Goal: Transaction & Acquisition: Book appointment/travel/reservation

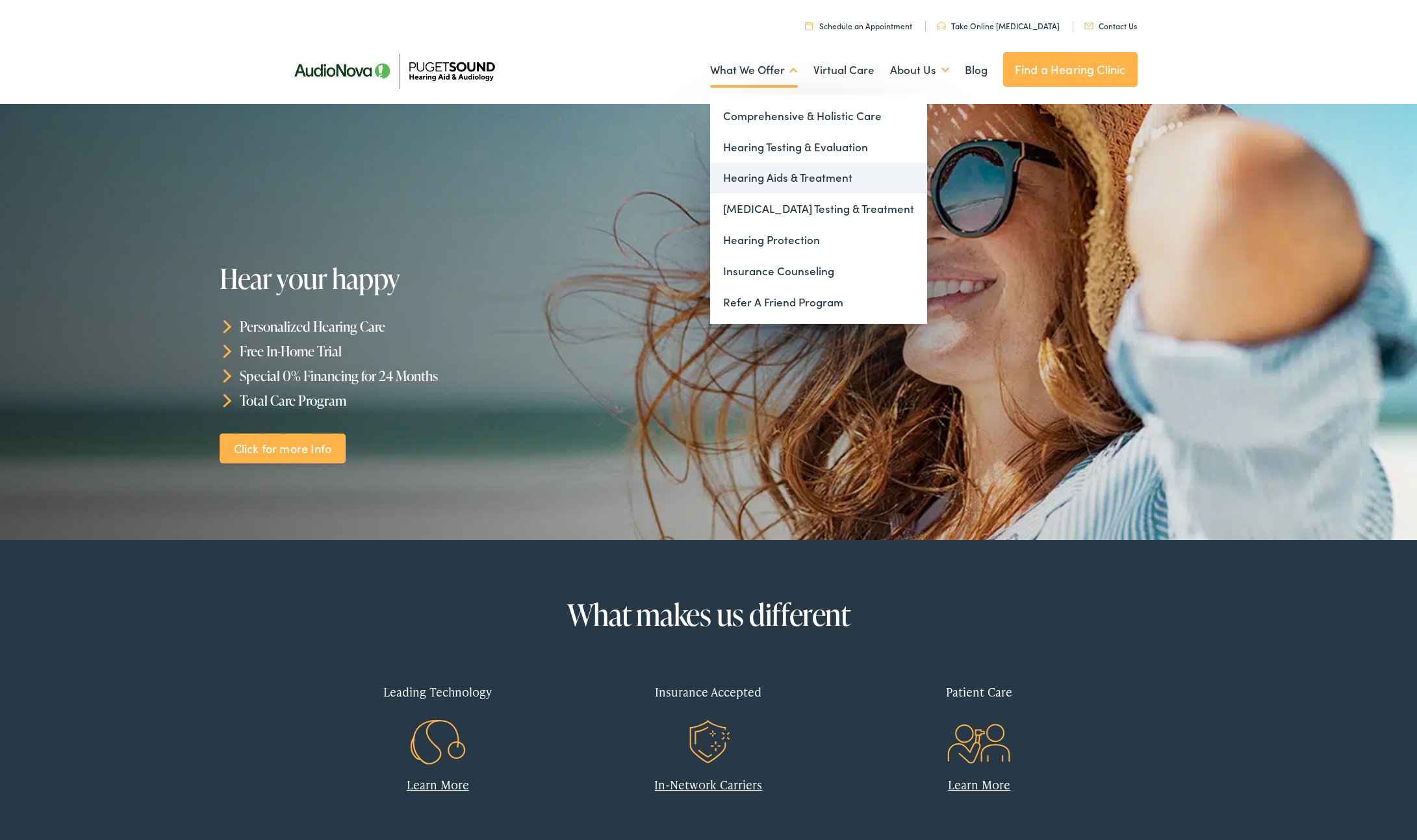
click at [743, 178] on link "Hearing Aids & Treatment" at bounding box center [818, 177] width 217 height 31
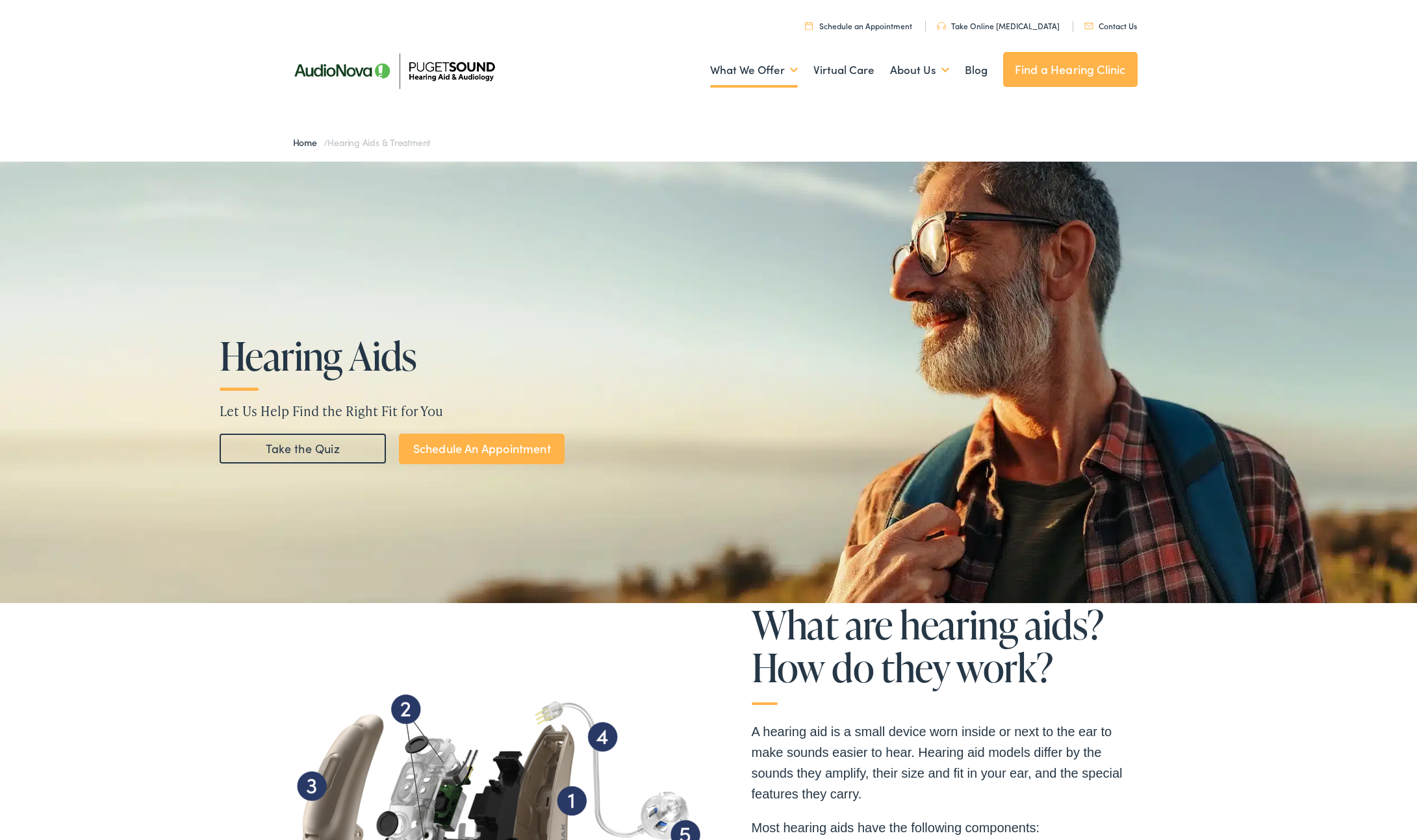
click at [1115, 25] on link "Contact Us" at bounding box center [1110, 25] width 52 height 11
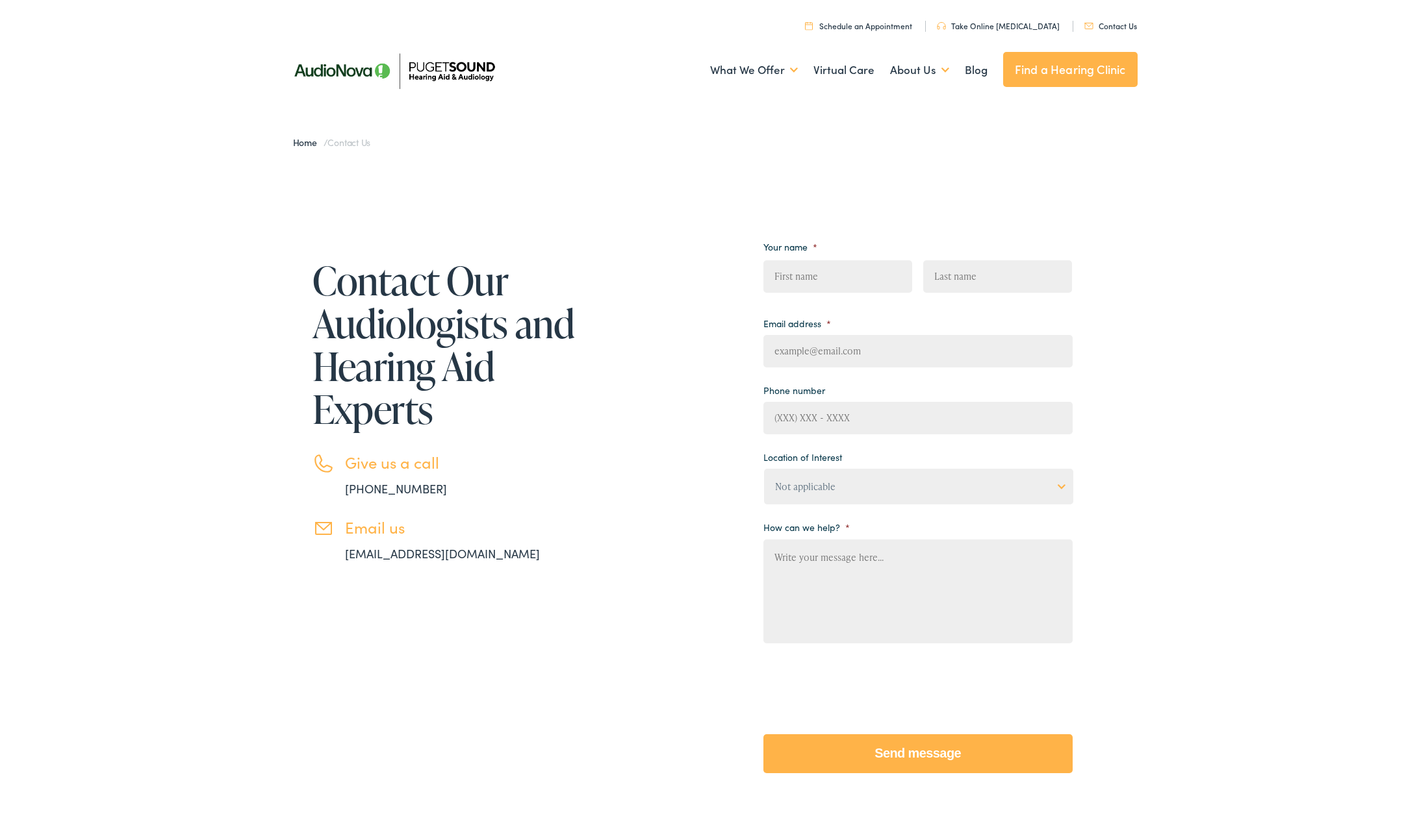
click at [352, 63] on img at bounding box center [393, 71] width 227 height 81
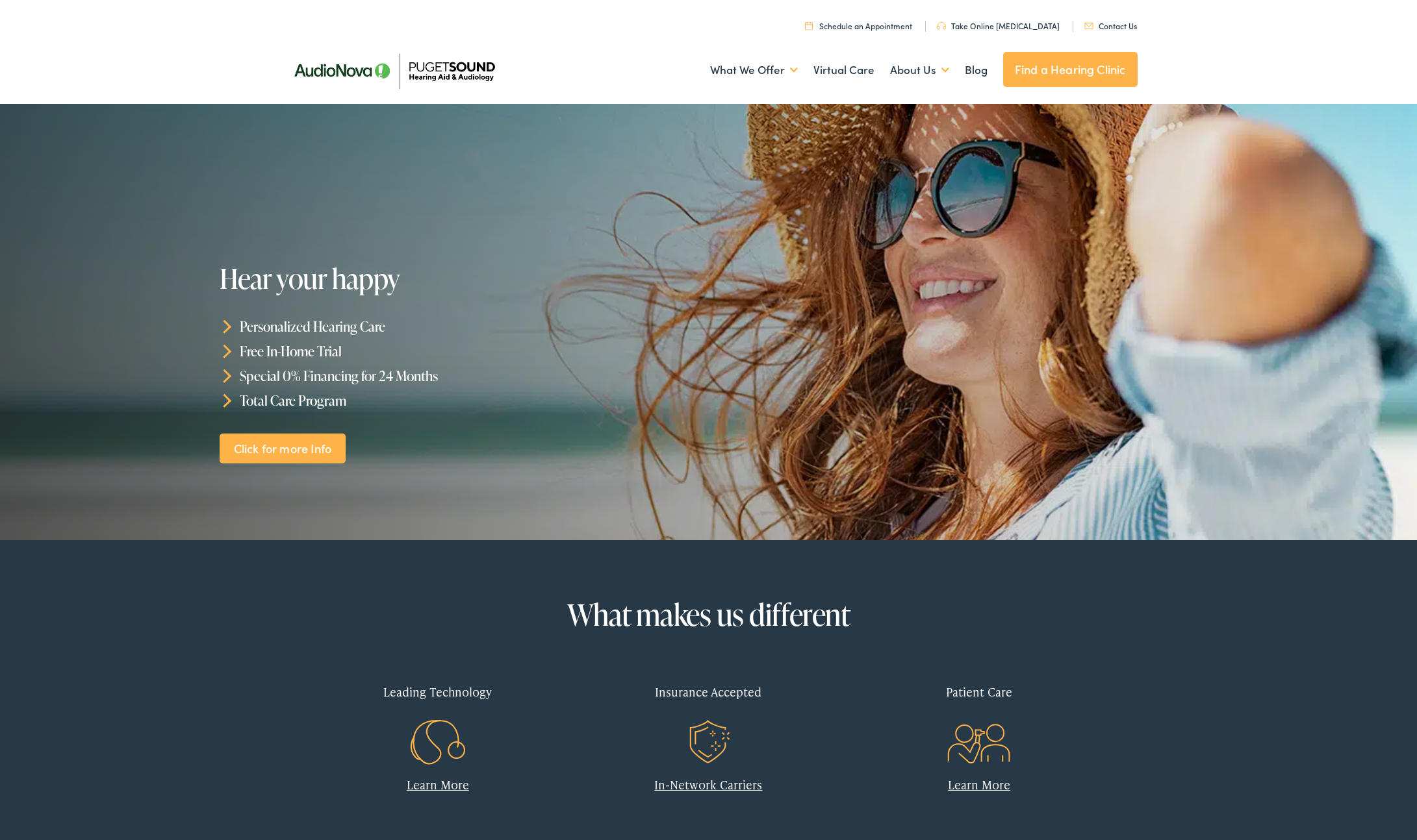
click at [453, 68] on img at bounding box center [393, 71] width 227 height 81
click at [1067, 72] on link "Find a Hearing Clinic" at bounding box center [1070, 70] width 135 height 35
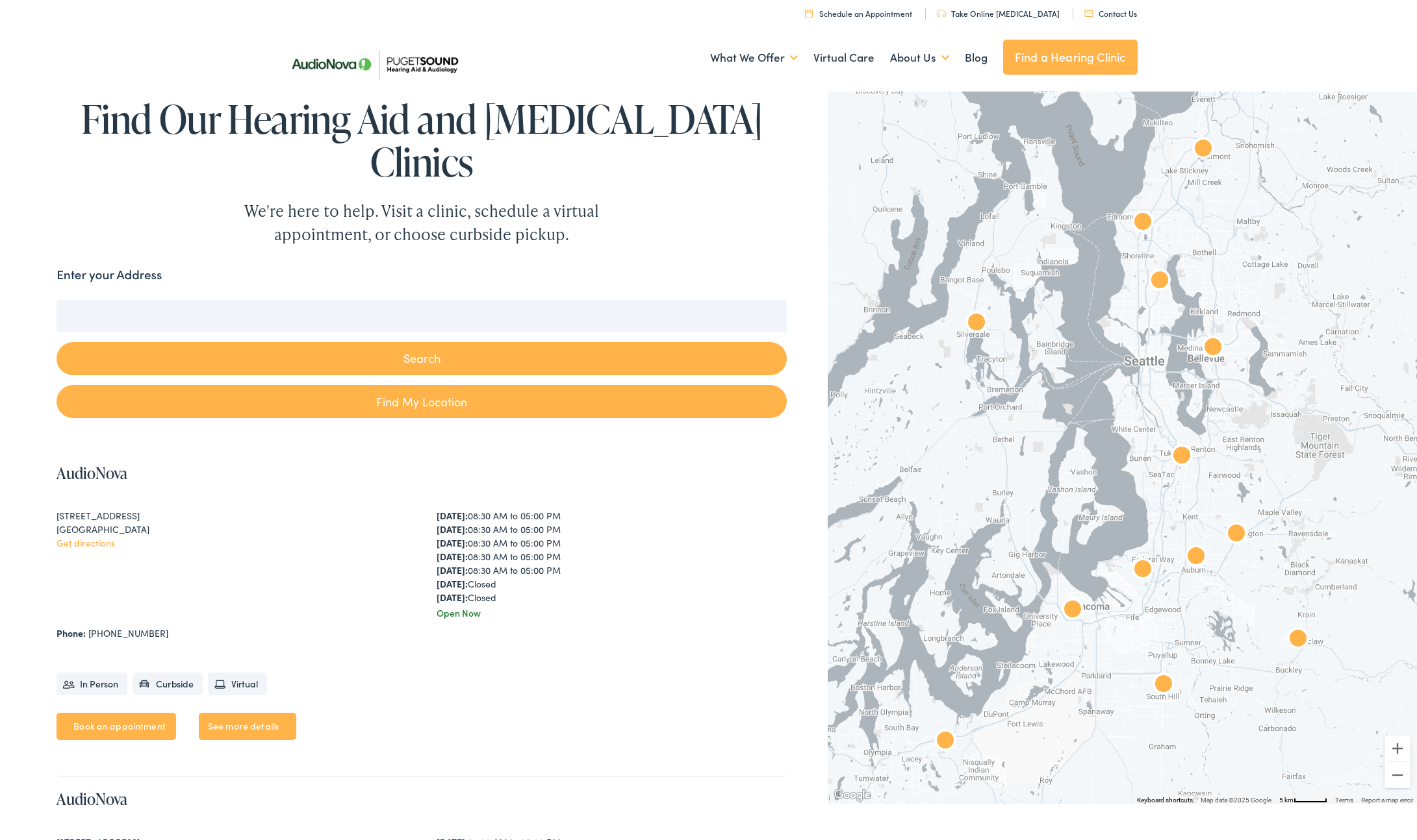
click at [1072, 611] on img "AudioNova" at bounding box center [1072, 610] width 31 height 31
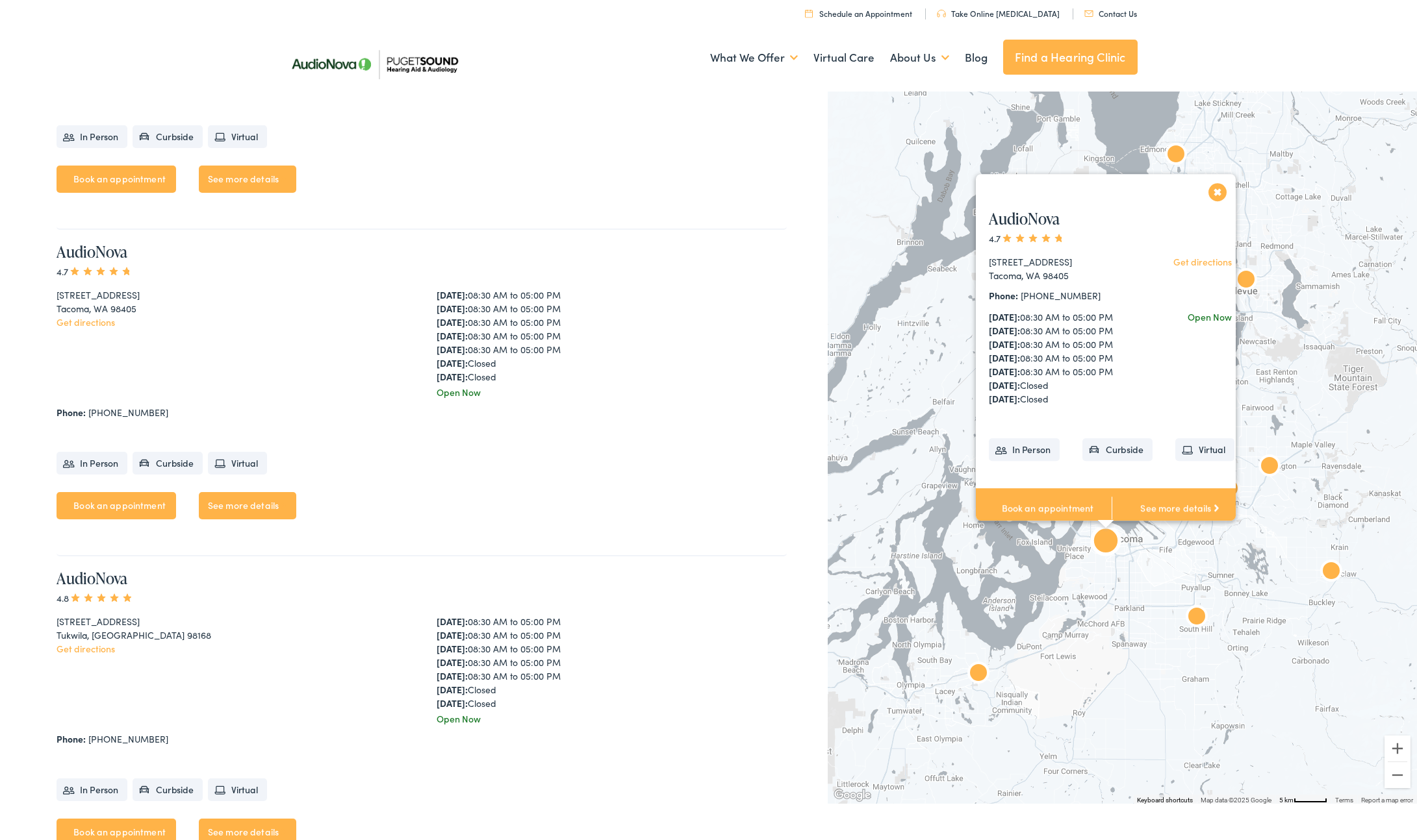
scroll to position [3807, 0]
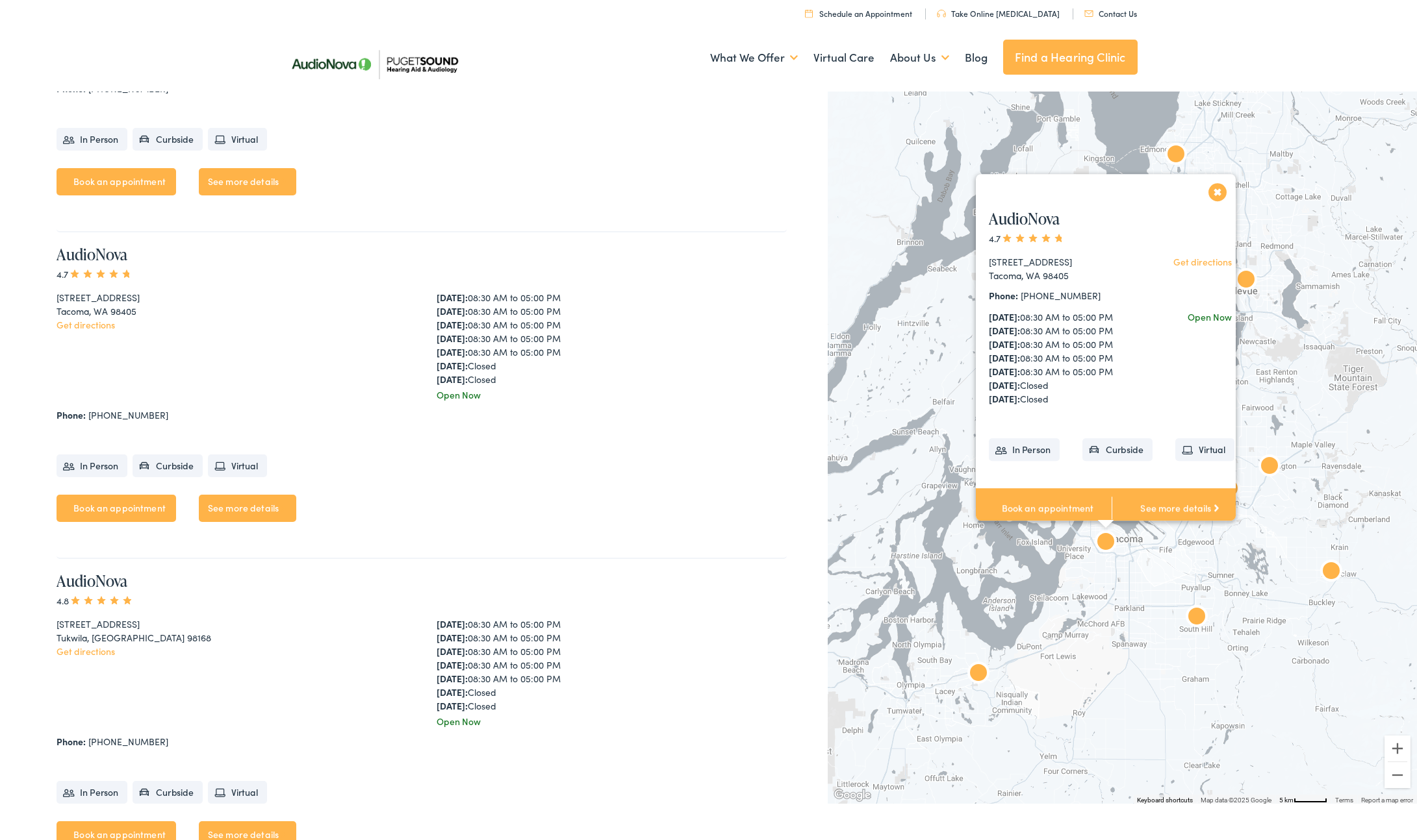
click at [1218, 181] on button "Close" at bounding box center [1217, 192] width 23 height 23
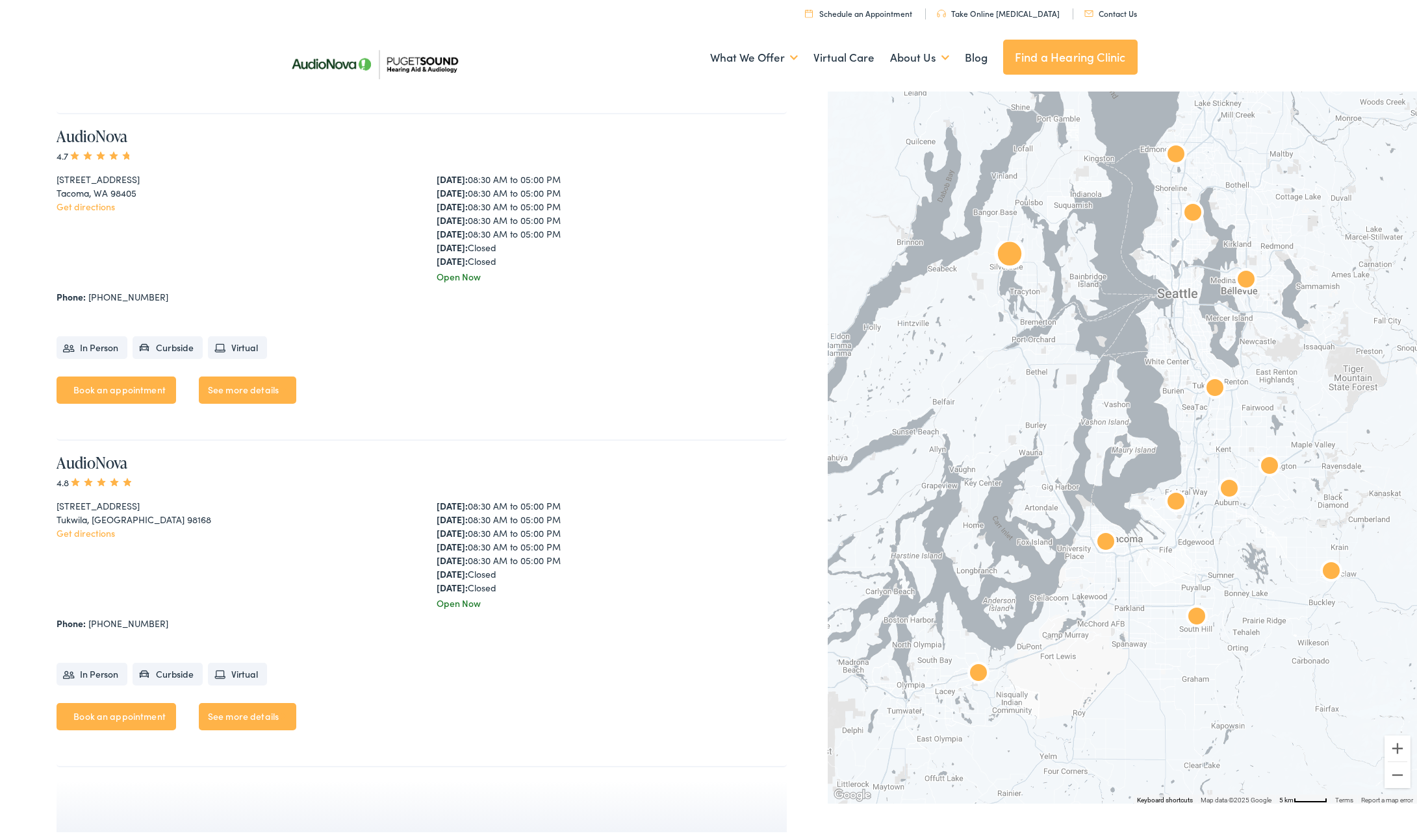
scroll to position [3930, 0]
click at [99, 374] on link "Book an appointment" at bounding box center [116, 388] width 120 height 27
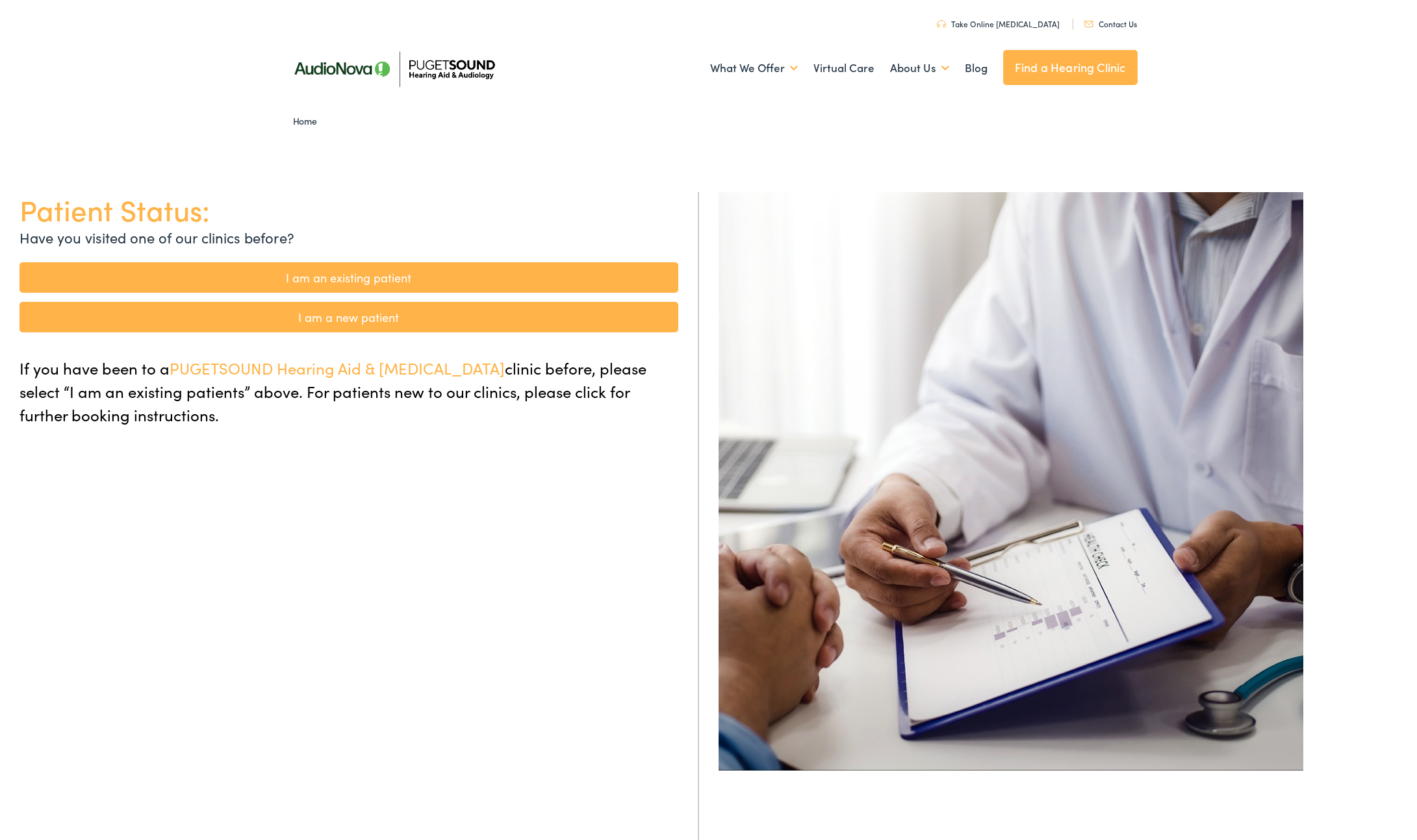
click at [420, 321] on link "I am a new patient" at bounding box center [349, 317] width 659 height 31
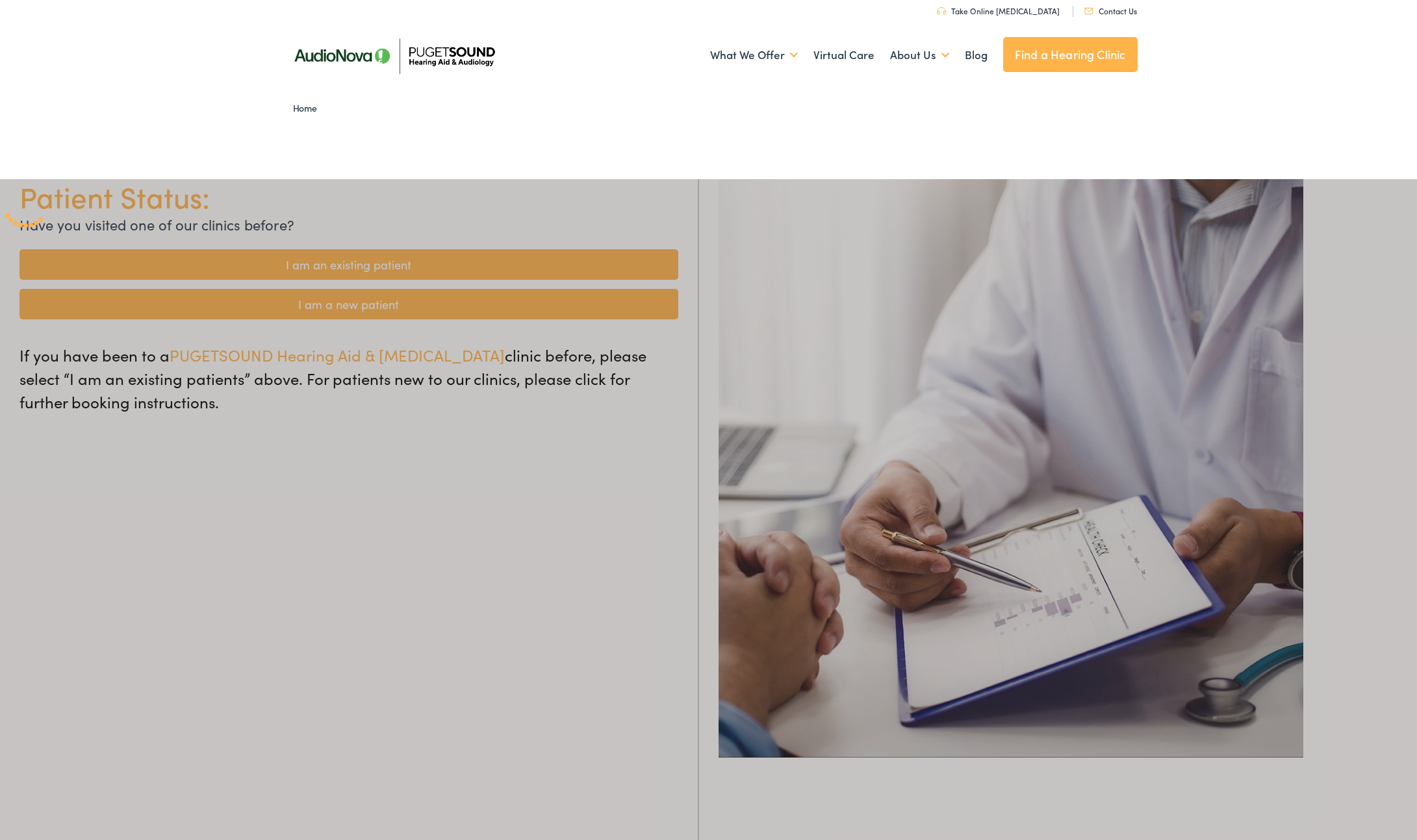
scroll to position [17, 0]
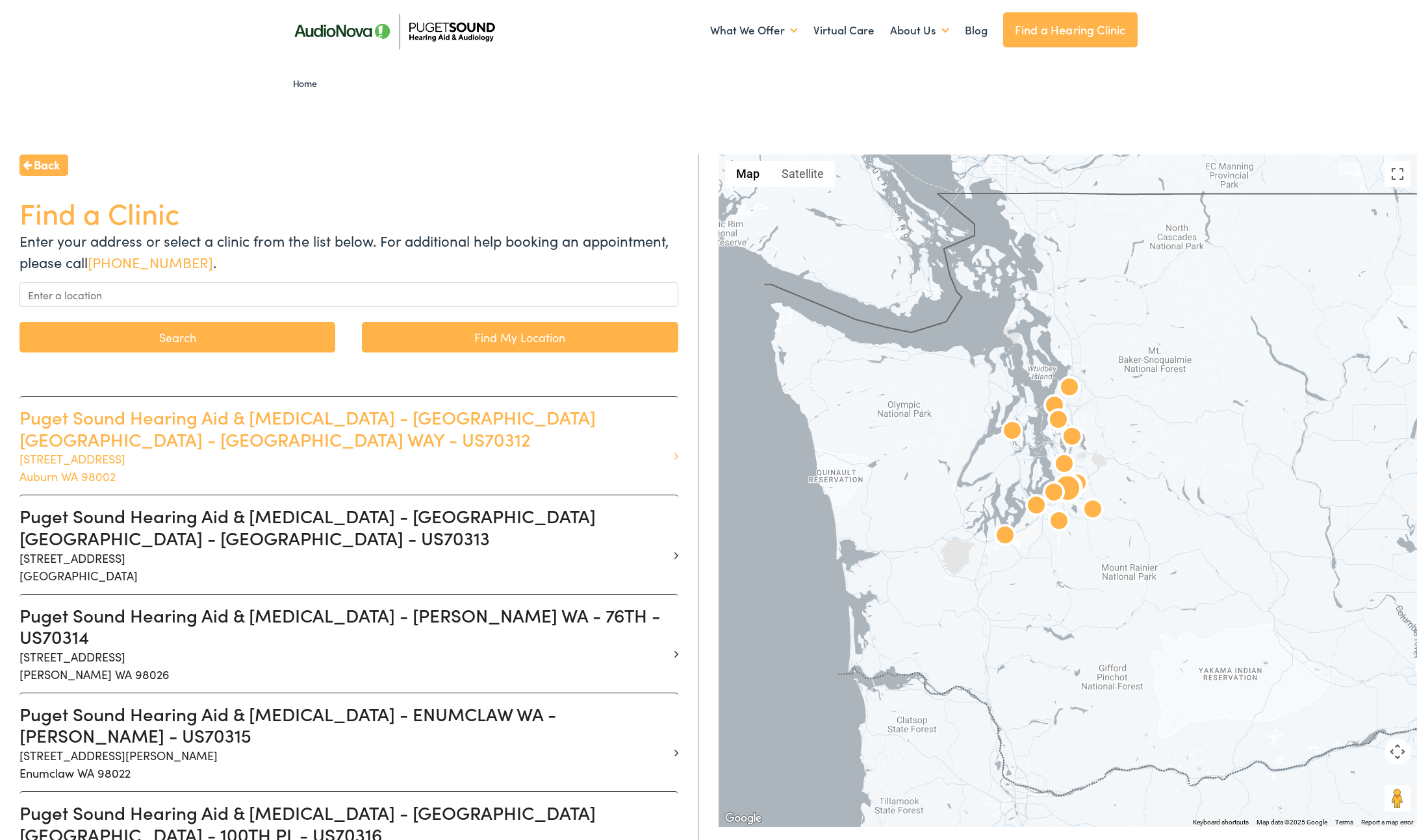
scroll to position [47, 0]
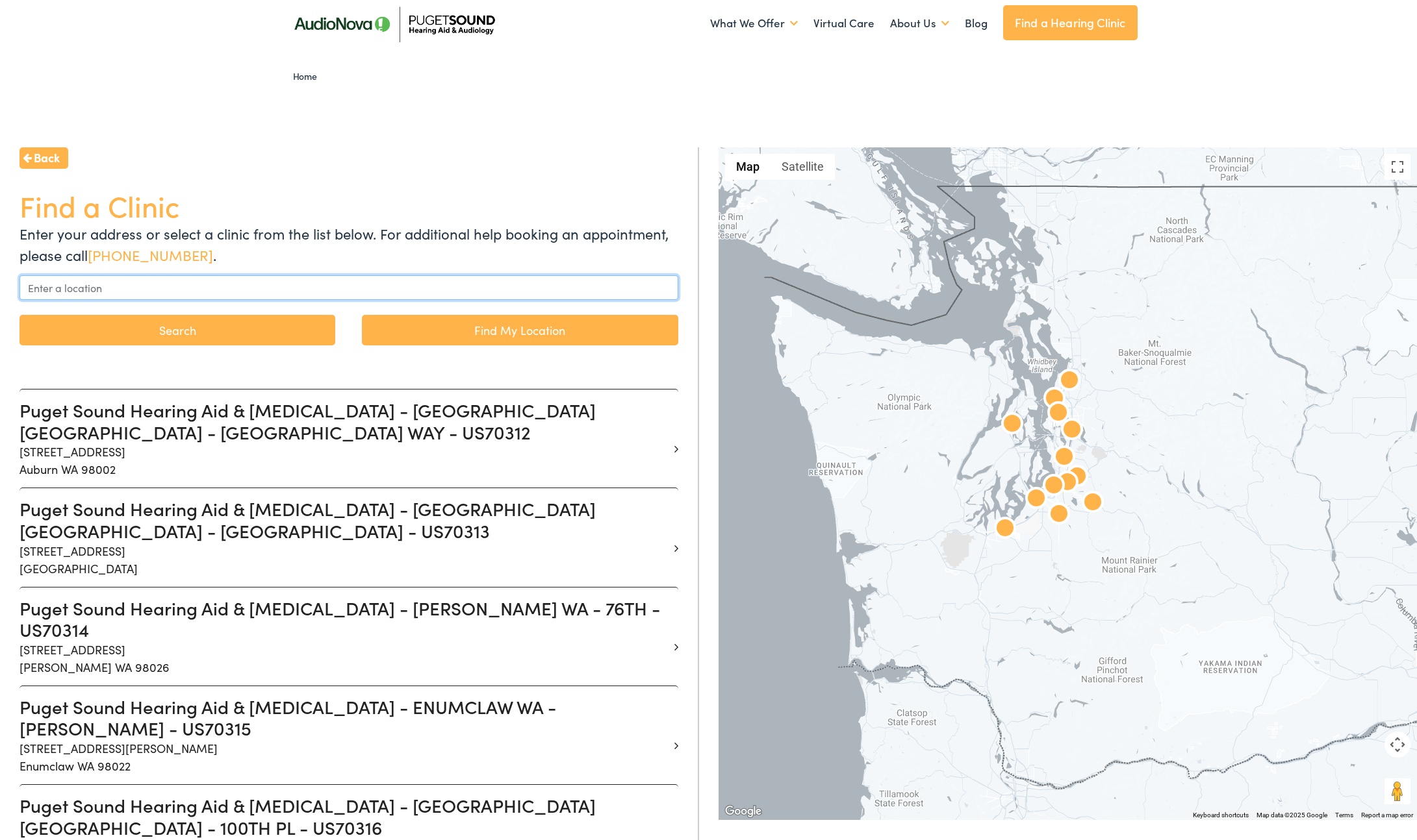
click at [163, 293] on input "text" at bounding box center [349, 287] width 659 height 25
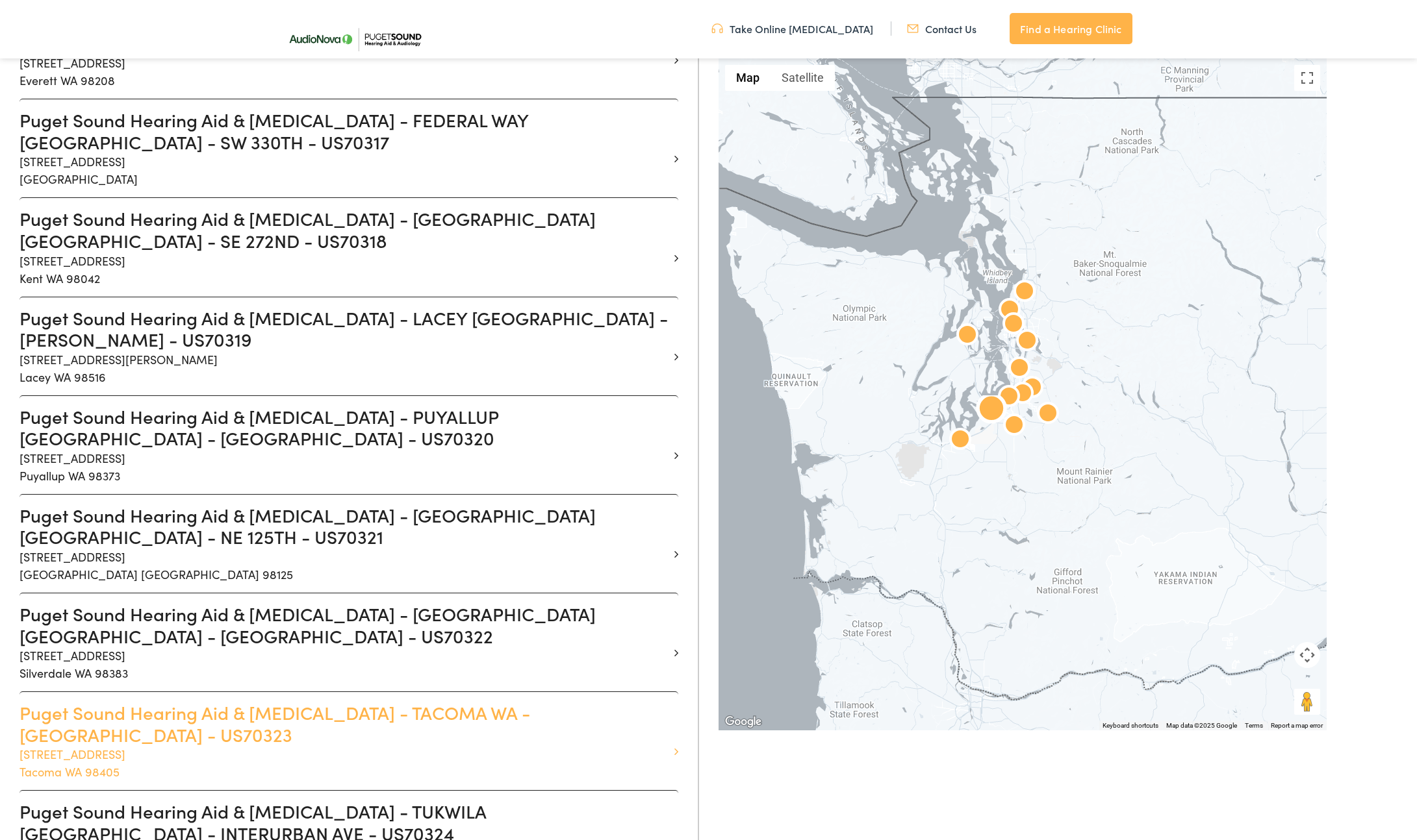
scroll to position [831, 0]
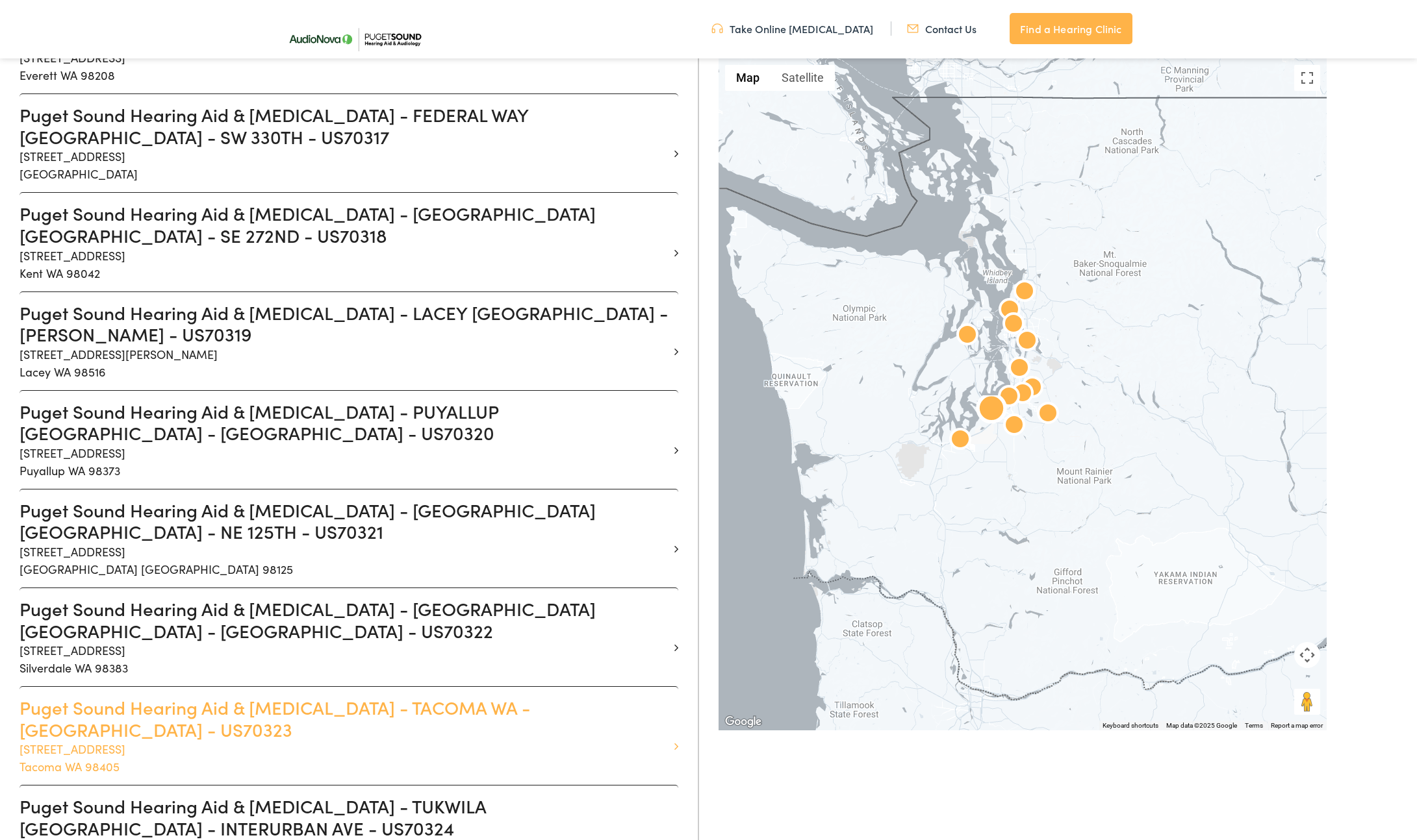
click at [146, 697] on h3 "Puget Sound Hearing Aid & [MEDICAL_DATA] - TACOMA WA - [GEOGRAPHIC_DATA] - US70…" at bounding box center [344, 718] width 649 height 44
